Goal: Find specific page/section: Find specific page/section

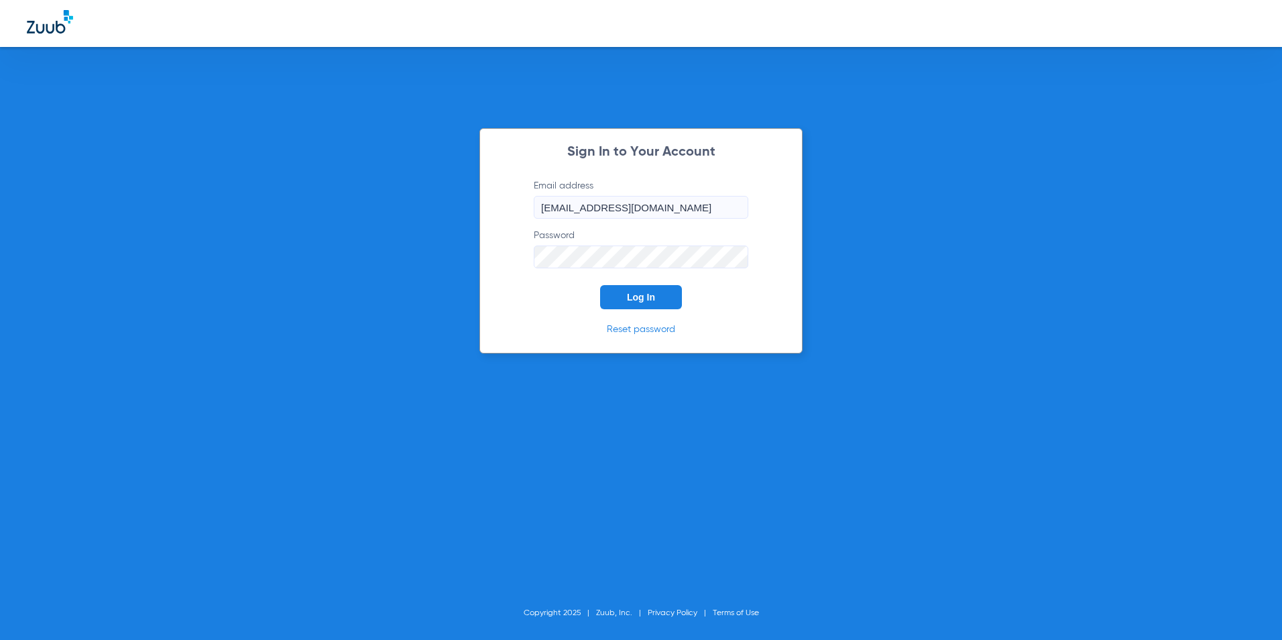
click at [634, 306] on button "Log In" at bounding box center [641, 297] width 82 height 24
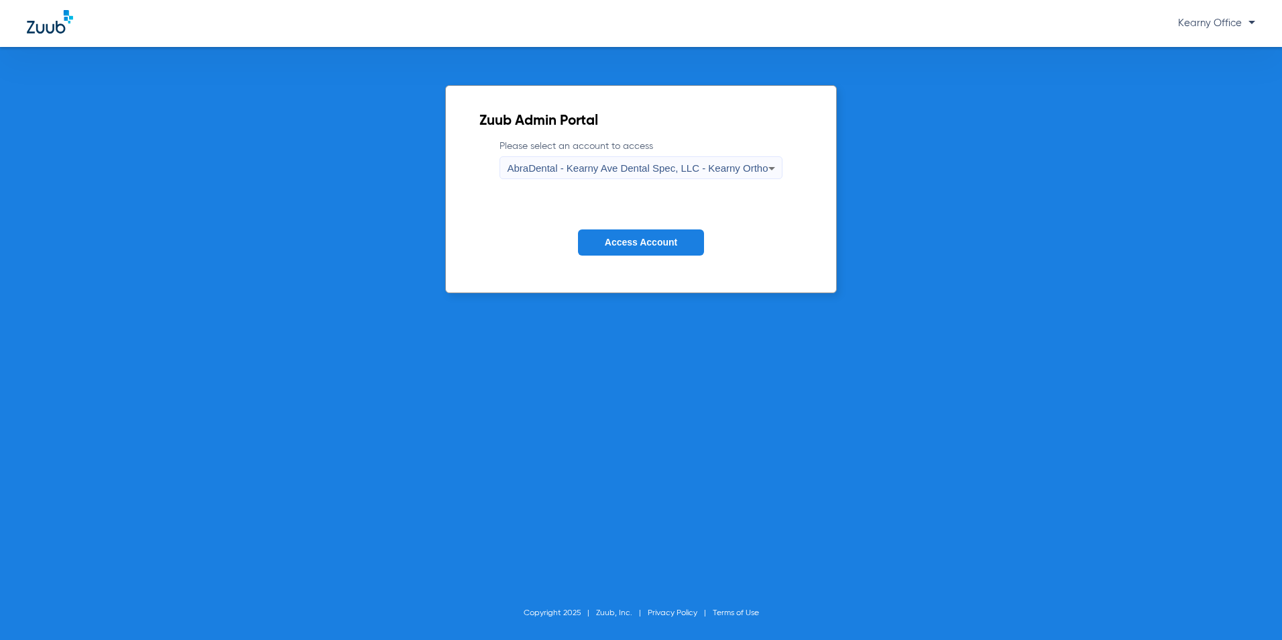
click at [791, 172] on form "Please select an account to access AbraDental - [GEOGRAPHIC_DATA] Dental Spec, …" at bounding box center [640, 207] width 322 height 136
click at [742, 173] on span "AbraDental - Kearny Ave Dental Spec, LLC - Kearny Ortho" at bounding box center [637, 167] width 261 height 11
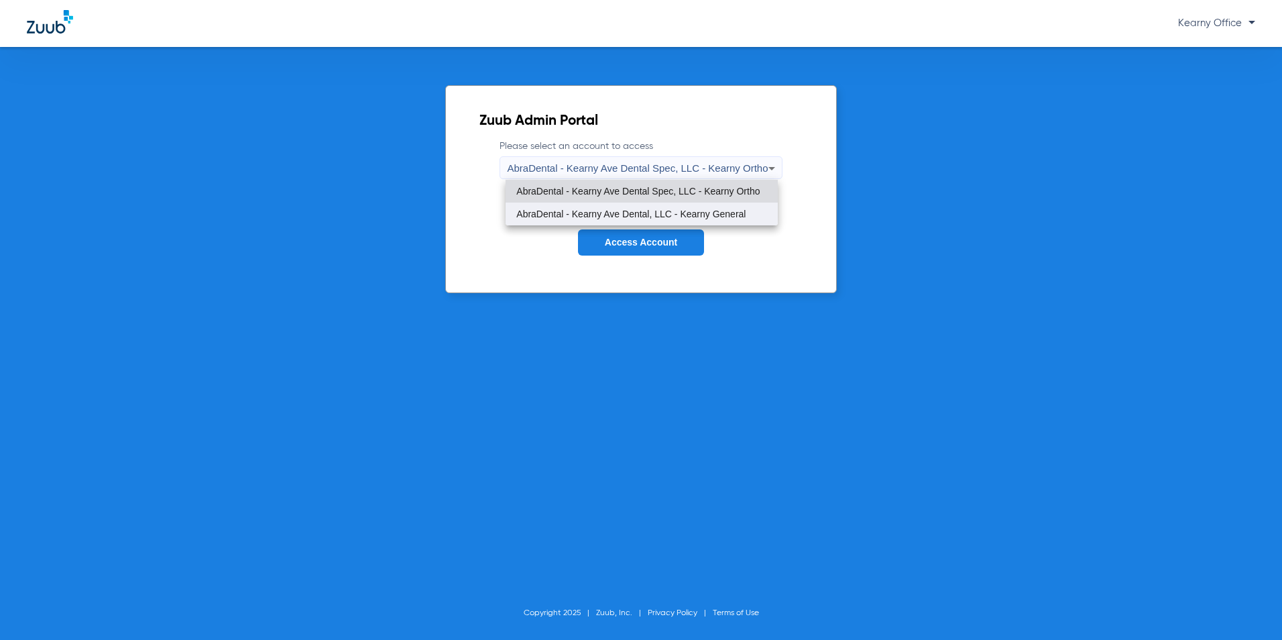
click at [733, 212] on span "AbraDental - Kearny Ave Dental, LLC - Kearny General" at bounding box center [630, 213] width 229 height 9
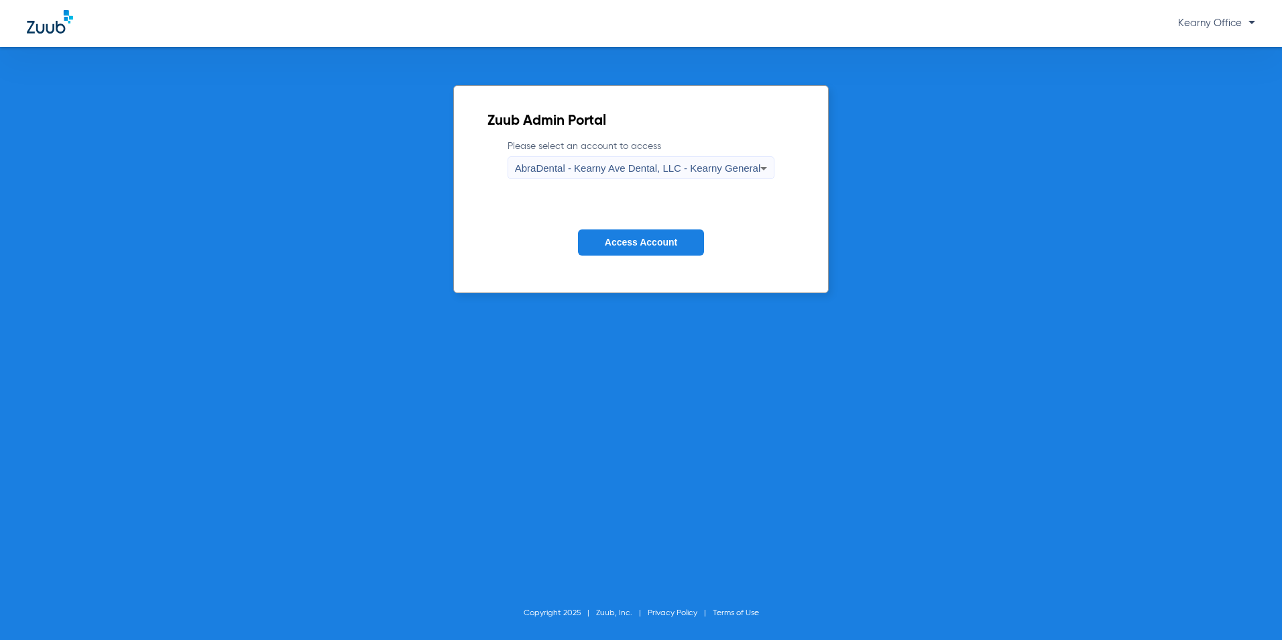
click at [676, 235] on button "Access Account" at bounding box center [641, 242] width 126 height 26
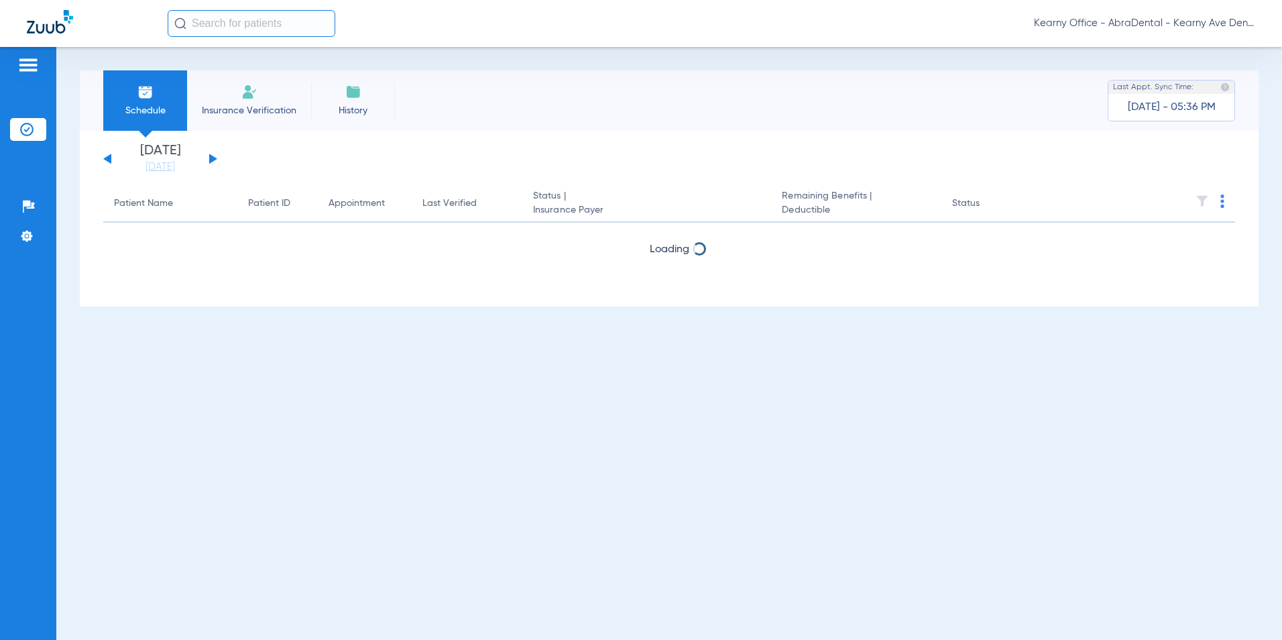
click at [253, 97] on img at bounding box center [249, 92] width 16 height 16
